Goal: Task Accomplishment & Management: Manage account settings

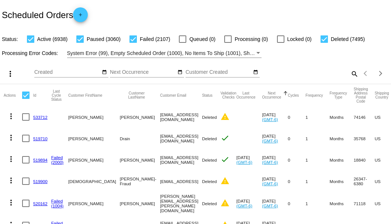
click at [350, 79] on mat-icon "search" at bounding box center [354, 73] width 9 height 11
click at [350, 75] on input "Search" at bounding box center [309, 72] width 97 height 6
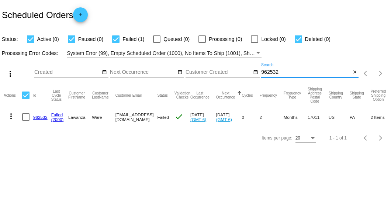
type input "962532"
click at [37, 116] on link "962532" at bounding box center [40, 117] width 14 height 5
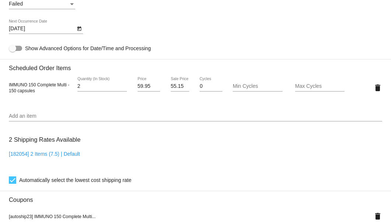
scroll to position [418, 0]
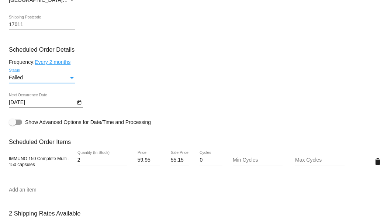
click at [66, 78] on div "Failed" at bounding box center [39, 78] width 60 height 6
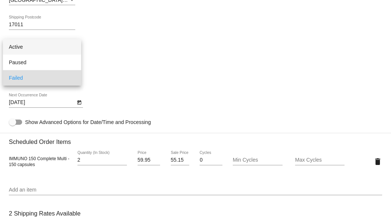
click at [58, 48] on span "Active" at bounding box center [42, 46] width 66 height 15
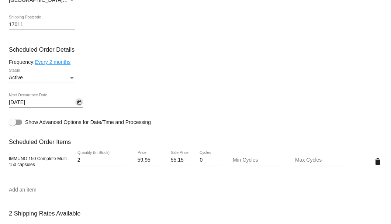
click at [80, 101] on icon "Open calendar" at bounding box center [79, 102] width 4 height 4
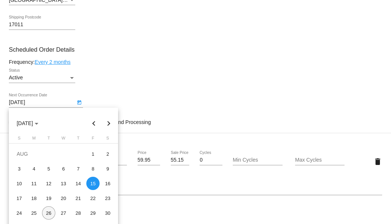
click at [50, 214] on div "26" at bounding box center [48, 212] width 13 height 13
type input "8/26/2025"
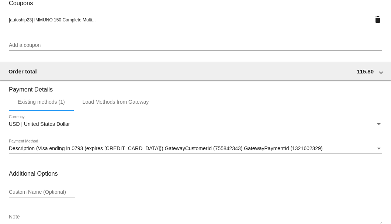
scroll to position [733, 0]
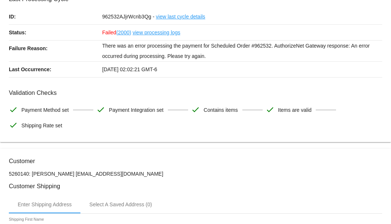
scroll to position [0, 0]
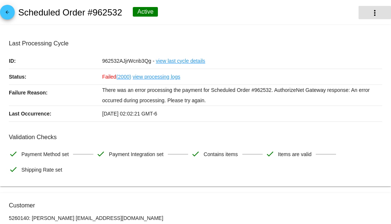
click at [371, 17] on button "more_vert" at bounding box center [375, 12] width 32 height 13
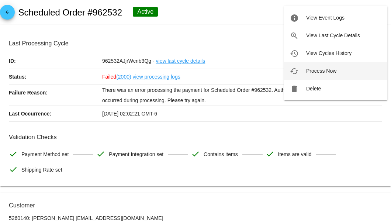
click at [318, 73] on span "Process Now" at bounding box center [321, 71] width 30 height 6
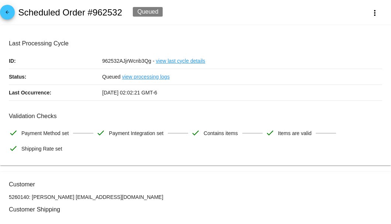
scroll to position [74, 0]
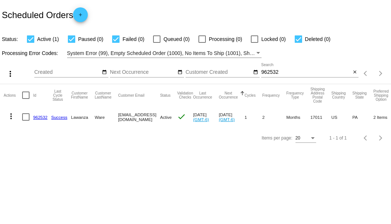
click at [40, 117] on link "962532" at bounding box center [40, 117] width 14 height 5
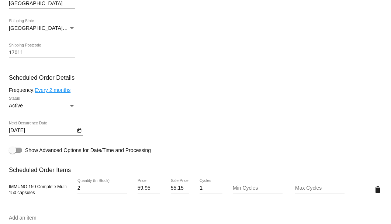
scroll to position [467, 0]
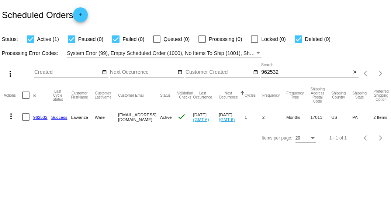
click at [275, 75] on input "962532" at bounding box center [306, 72] width 90 height 6
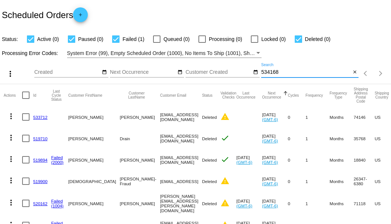
click at [280, 75] on input "534168" at bounding box center [306, 72] width 90 height 6
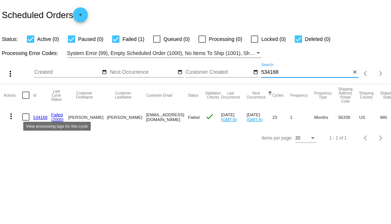
type input "534168"
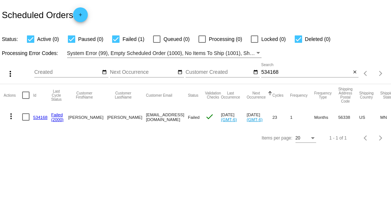
click at [42, 115] on link "534168" at bounding box center [40, 117] width 14 height 5
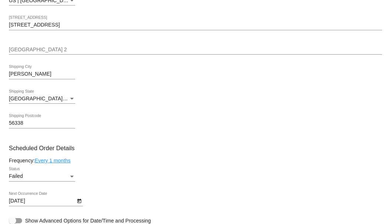
scroll to position [418, 0]
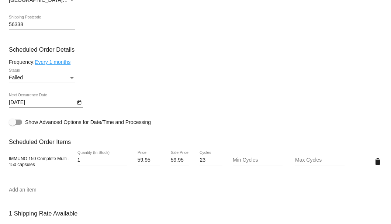
click at [72, 80] on div "Status" at bounding box center [72, 78] width 7 height 6
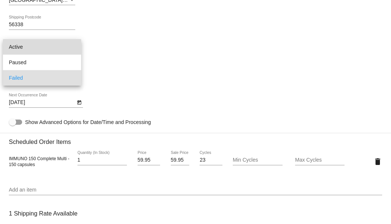
click at [57, 49] on span "Active" at bounding box center [42, 46] width 66 height 15
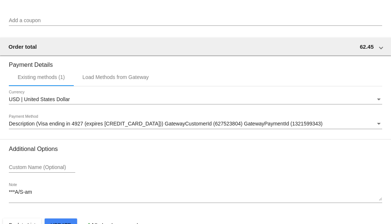
scroll to position [733, 0]
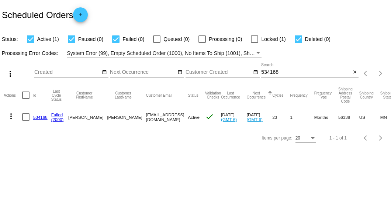
click at [43, 115] on link "534168" at bounding box center [40, 117] width 14 height 5
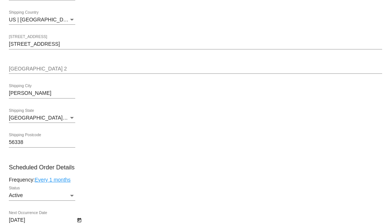
scroll to position [418, 0]
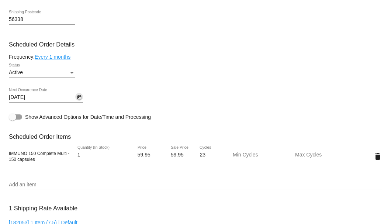
click at [77, 97] on icon "Open calendar" at bounding box center [79, 97] width 5 height 9
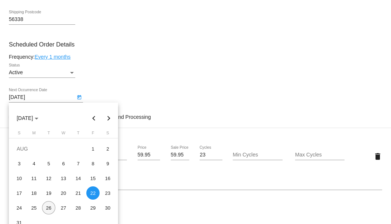
click at [49, 209] on div "26" at bounding box center [48, 207] width 13 height 13
type input "[DATE]"
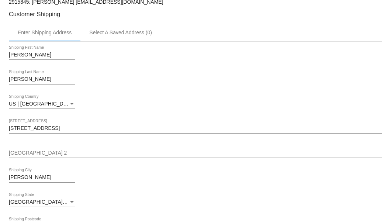
scroll to position [309, 0]
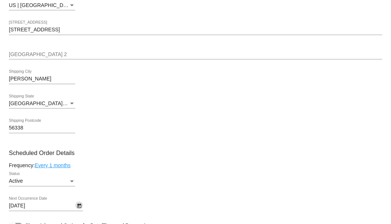
click at [54, 181] on div "Active" at bounding box center [39, 181] width 60 height 6
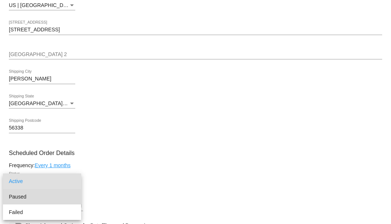
click at [42, 198] on span "Paused" at bounding box center [42, 196] width 66 height 15
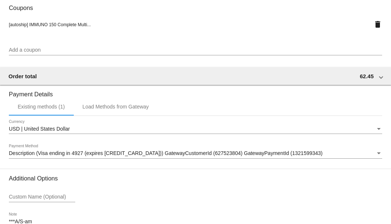
scroll to position [727, 0]
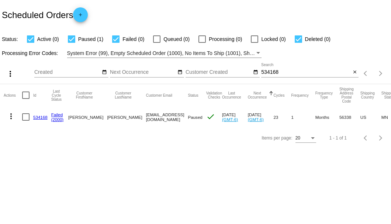
drag, startPoint x: 115, startPoint y: 115, endPoint x: 191, endPoint y: 115, distance: 76.0
click at [191, 115] on mat-row "more_vert 534168 Failed (2000) [PERSON_NAME] [EMAIL_ADDRESS][DOMAIN_NAME] Pause…" at bounding box center [270, 116] width 533 height 21
copy mat-row "[EMAIL_ADDRESS][DOMAIN_NAME]"
click at [42, 115] on link "534168" at bounding box center [40, 117] width 14 height 5
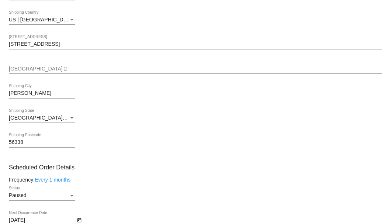
scroll to position [393, 0]
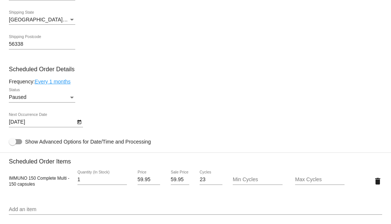
click at [66, 97] on div "Paused" at bounding box center [39, 97] width 60 height 6
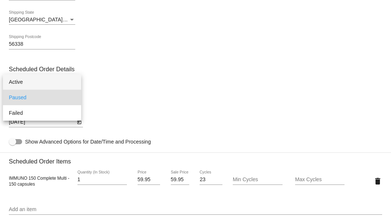
click at [62, 82] on span "Active" at bounding box center [42, 81] width 66 height 15
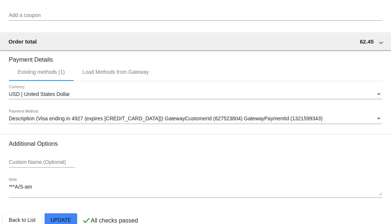
scroll to position [727, 0]
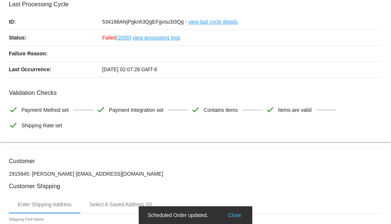
scroll to position [0, 0]
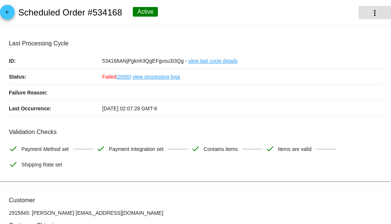
click at [370, 14] on mat-icon "more_vert" at bounding box center [374, 12] width 9 height 9
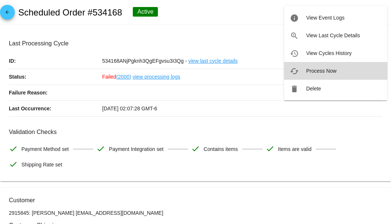
click at [316, 67] on button "cached Process Now" at bounding box center [335, 71] width 103 height 18
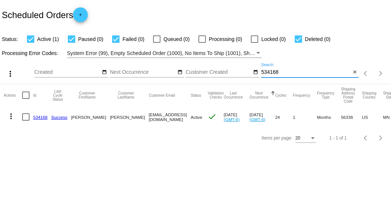
click at [267, 70] on input "534168" at bounding box center [306, 72] width 90 height 6
type input "836524"
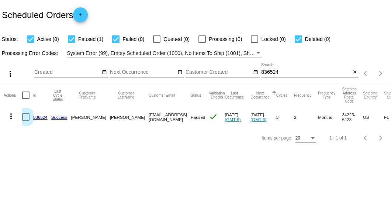
click at [24, 117] on div at bounding box center [25, 116] width 7 height 7
click at [25, 121] on input "checkbox" at bounding box center [25, 121] width 0 height 0
checkbox input "true"
click at [13, 117] on mat-icon "more_vert" at bounding box center [11, 116] width 9 height 9
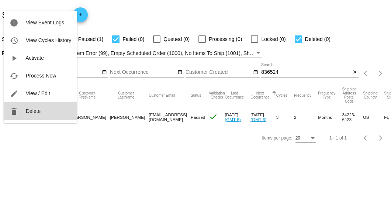
click at [35, 107] on button "delete Delete" at bounding box center [40, 111] width 73 height 18
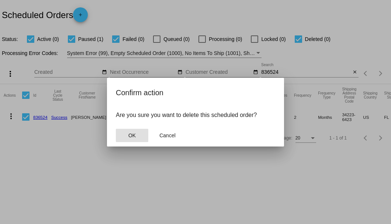
click at [130, 131] on button "OK" at bounding box center [132, 135] width 32 height 13
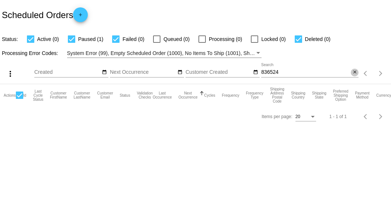
click at [355, 71] on mat-icon "close" at bounding box center [354, 72] width 5 height 6
click at [353, 71] on mat-icon "search" at bounding box center [354, 73] width 9 height 11
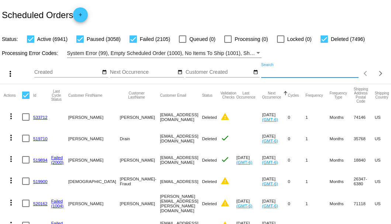
click at [318, 75] on input "Search" at bounding box center [309, 72] width 97 height 6
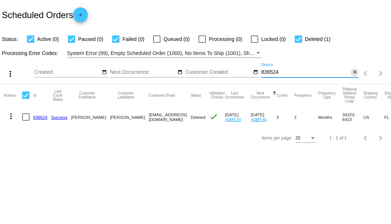
type input "836524"
click at [354, 72] on mat-icon "close" at bounding box center [354, 72] width 5 height 6
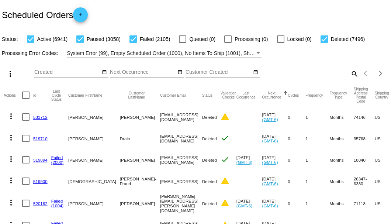
scroll to position [49, 0]
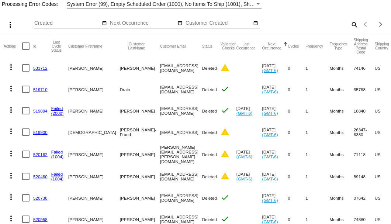
click at [350, 30] on mat-icon "search" at bounding box center [354, 24] width 9 height 11
click at [350, 26] on input "Search" at bounding box center [309, 23] width 97 height 6
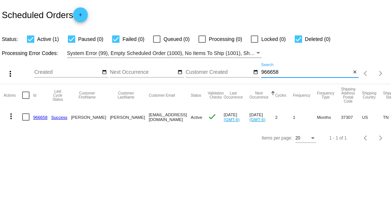
scroll to position [0, 0]
type input "966658"
click at [40, 117] on link "966658" at bounding box center [40, 117] width 14 height 5
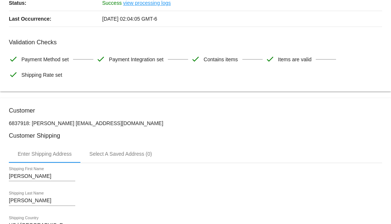
scroll to position [148, 0]
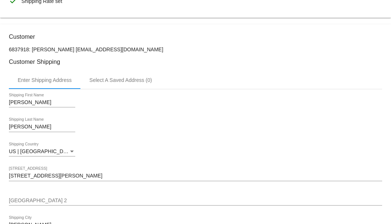
drag, startPoint x: 111, startPoint y: 48, endPoint x: 65, endPoint y: 48, distance: 46.5
click at [65, 48] on p "6837918: Cheryl Kolton ck824rbl@gmail.com" at bounding box center [195, 49] width 373 height 6
copy p "[EMAIL_ADDRESS][DOMAIN_NAME]"
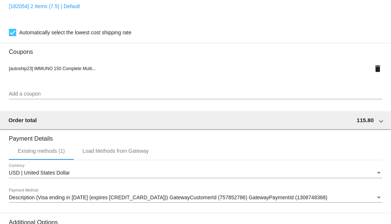
scroll to position [733, 0]
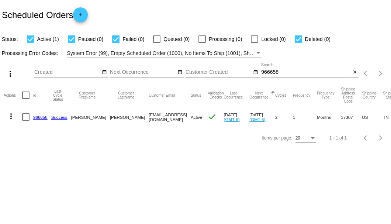
click at [41, 116] on link "966658" at bounding box center [40, 117] width 14 height 5
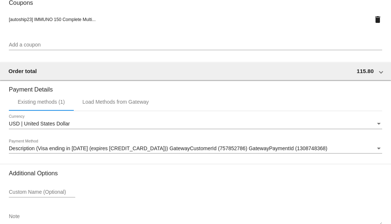
scroll to position [733, 0]
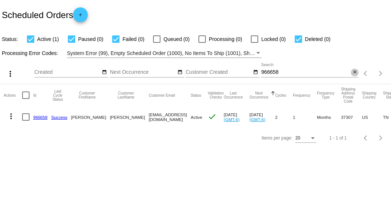
click at [355, 72] on mat-icon "close" at bounding box center [354, 72] width 5 height 6
